Goal: Information Seeking & Learning: Learn about a topic

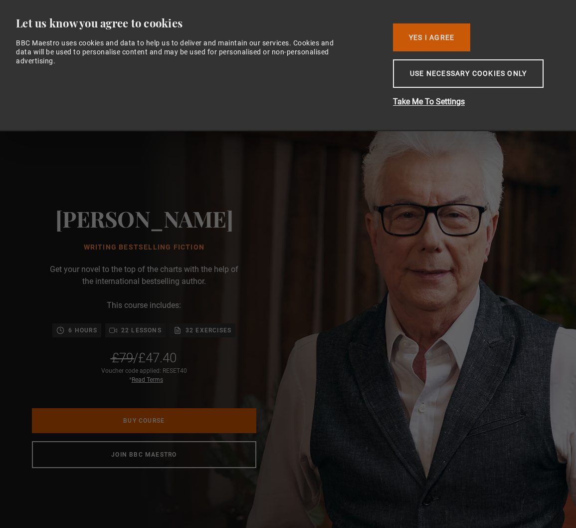
click at [442, 35] on button "Yes I Agree" at bounding box center [431, 37] width 77 height 28
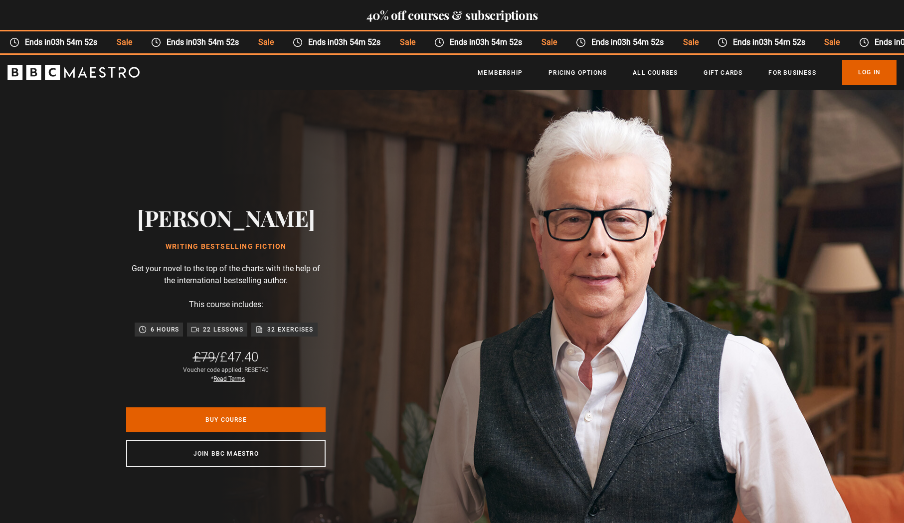
click at [45, 73] on icon "BBC Maestro" at bounding box center [73, 72] width 132 height 15
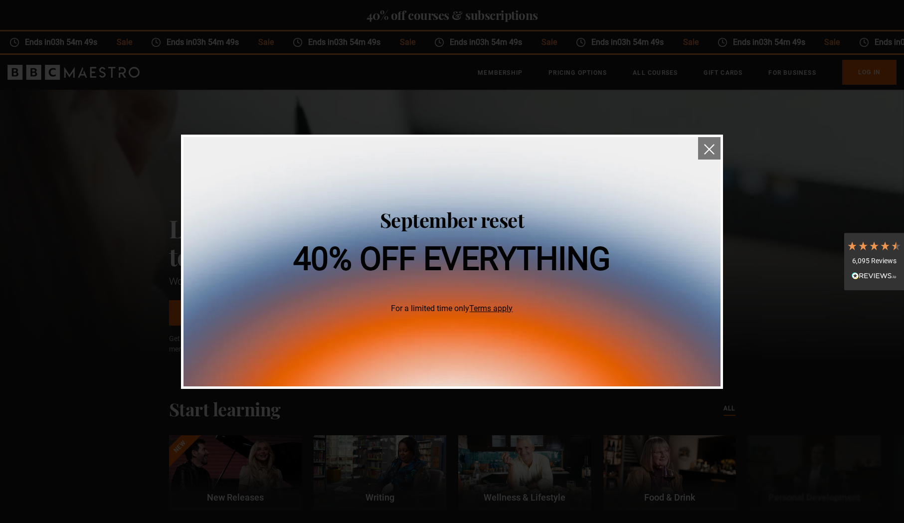
click at [714, 147] on img "close" at bounding box center [709, 149] width 10 height 10
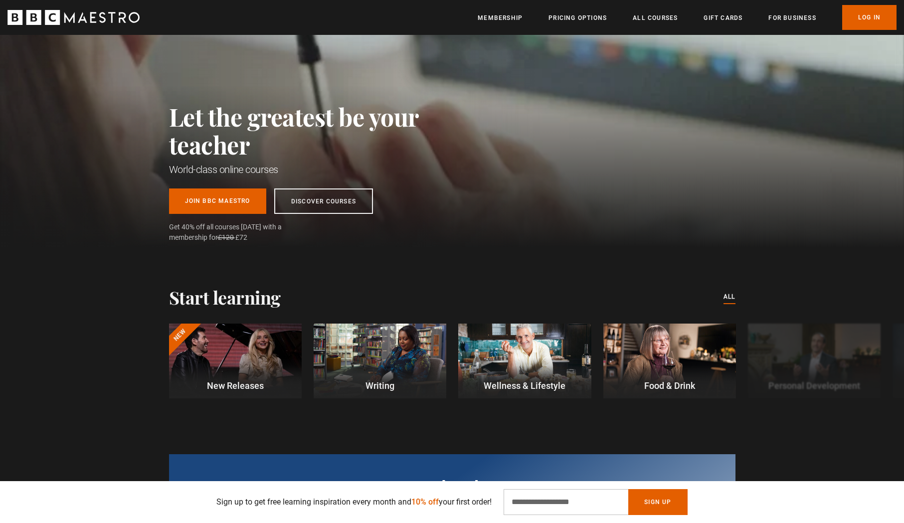
scroll to position [174, 0]
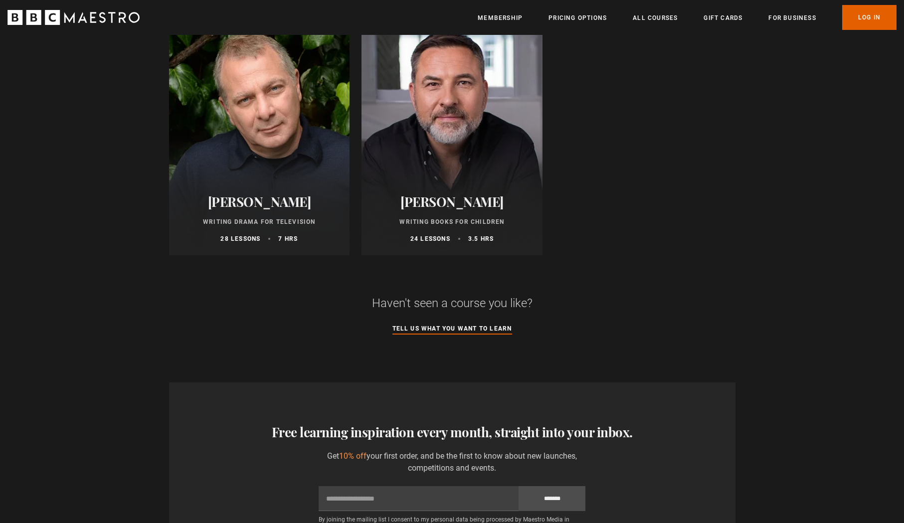
scroll to position [1162, 0]
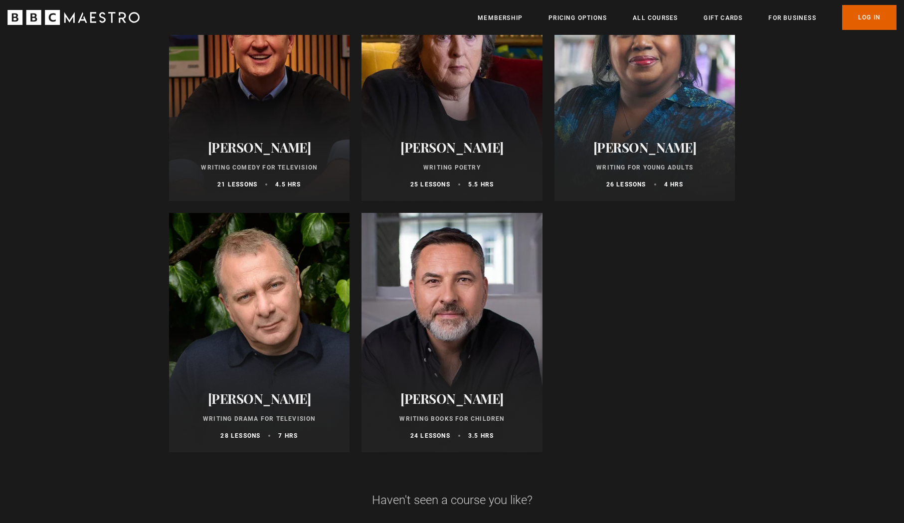
click at [416, 309] on div at bounding box center [452, 332] width 181 height 239
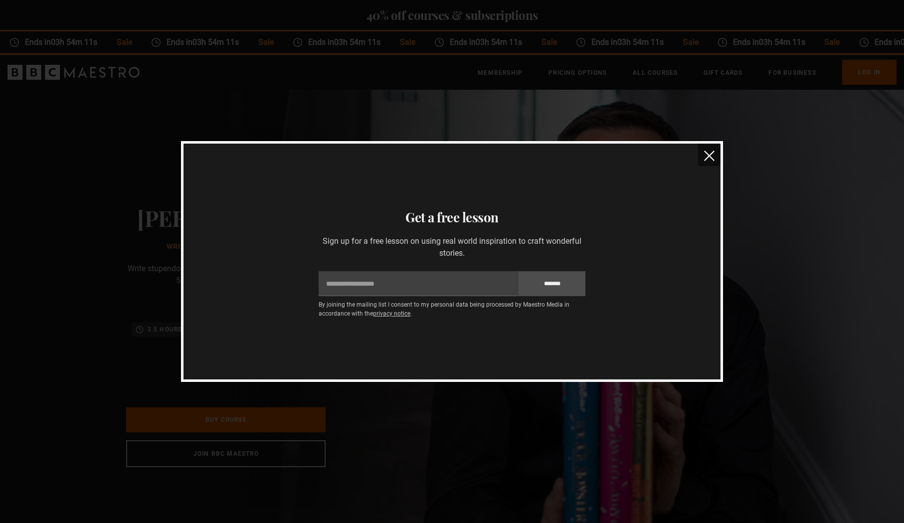
scroll to position [0, 131]
click at [713, 159] on img "close" at bounding box center [709, 156] width 10 height 10
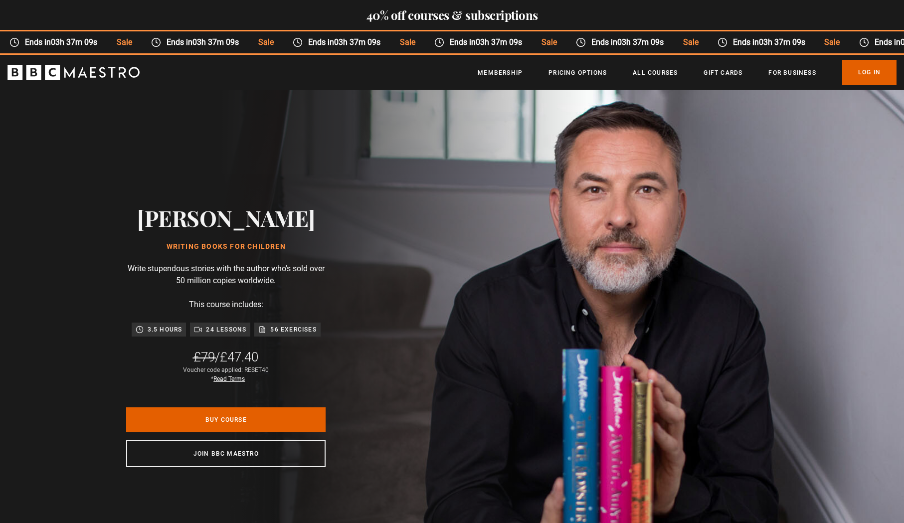
scroll to position [0, 1960]
